Goal: Information Seeking & Learning: Learn about a topic

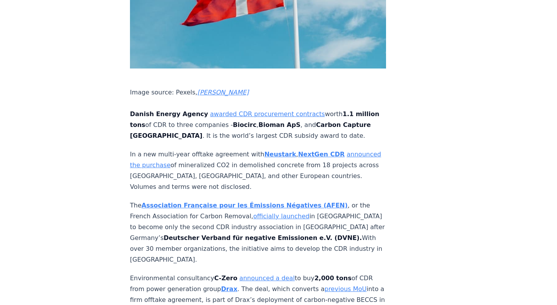
scroll to position [684, 0]
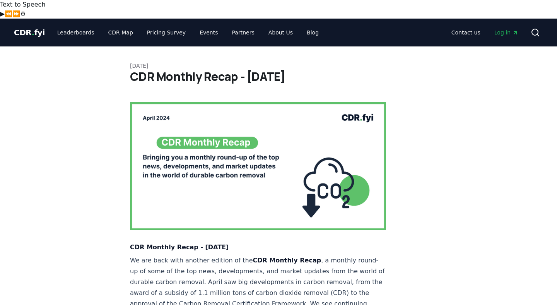
scroll to position [461, 0]
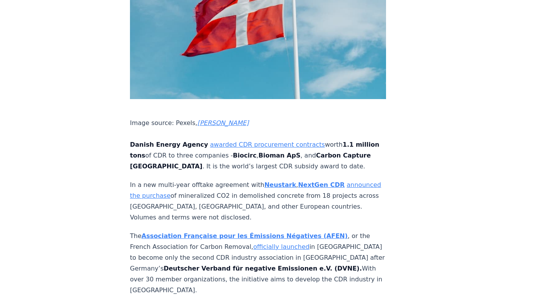
click at [264, 181] on strong "Neustark" at bounding box center [280, 184] width 32 height 7
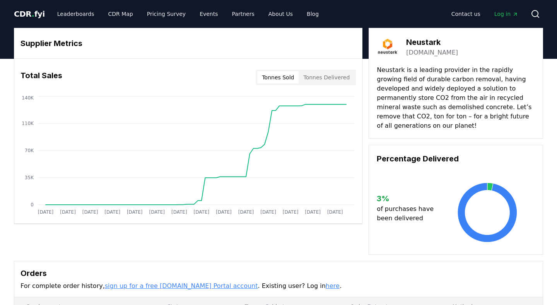
click at [271, 77] on button "Tonnes Sold" at bounding box center [277, 77] width 41 height 12
click at [317, 77] on button "Tonnes Delivered" at bounding box center [327, 77] width 56 height 12
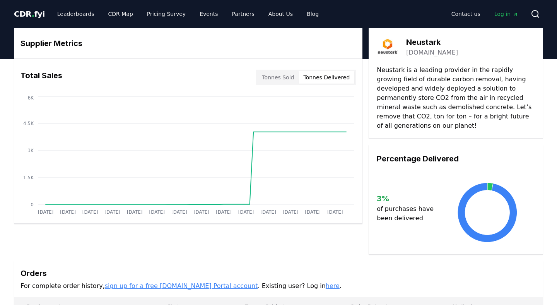
click at [278, 79] on button "Tonnes Sold" at bounding box center [277, 77] width 41 height 12
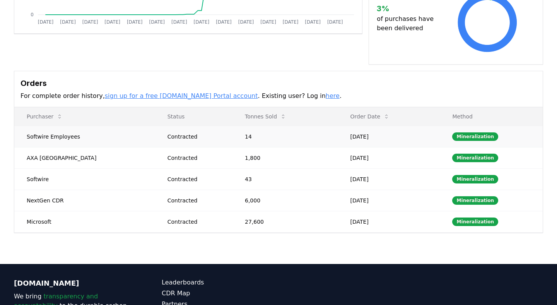
scroll to position [200, 0]
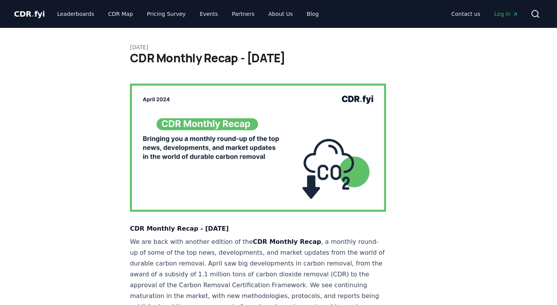
scroll to position [461, 0]
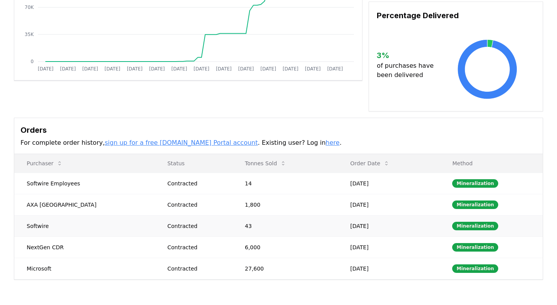
scroll to position [190, 0]
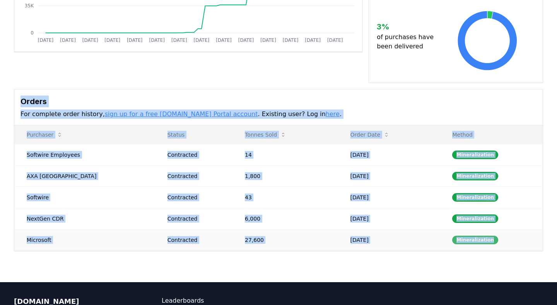
drag, startPoint x: 22, startPoint y: 72, endPoint x: 488, endPoint y: 213, distance: 486.8
click at [488, 213] on div "Orders For complete order history, sign up for a free [DOMAIN_NAME] Portal acco…" at bounding box center [278, 170] width 529 height 162
copy div "Orders For complete order history, sign up for a free [DOMAIN_NAME] Portal acco…"
click at [372, 89] on div "Orders For complete order history, sign up for a free [DOMAIN_NAME] Portal acco…" at bounding box center [278, 107] width 528 height 36
